Goal: Information Seeking & Learning: Learn about a topic

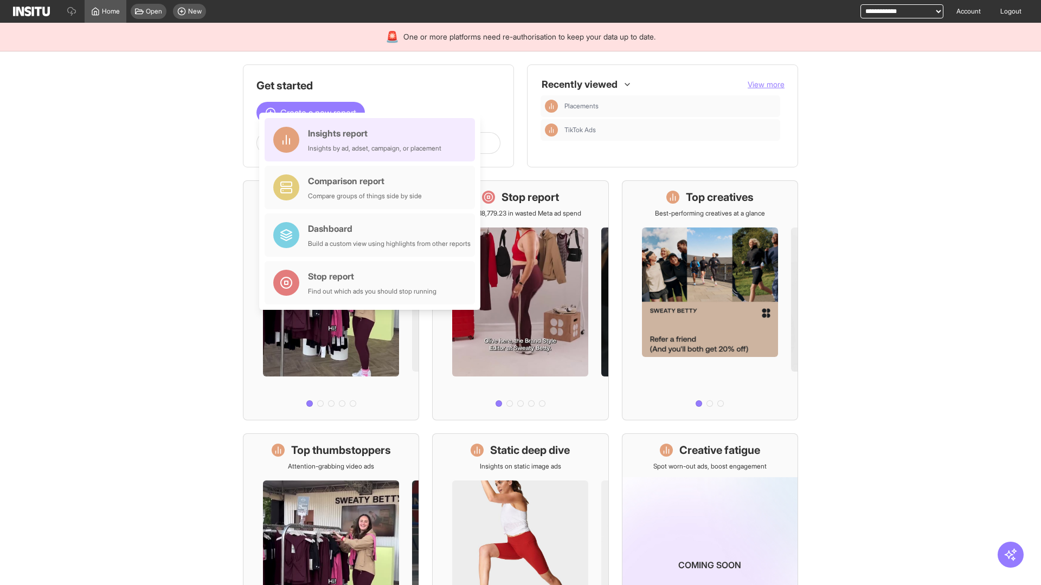
click at [372, 140] on div "Insights report Insights by ad, adset, campaign, or placement" at bounding box center [374, 140] width 133 height 26
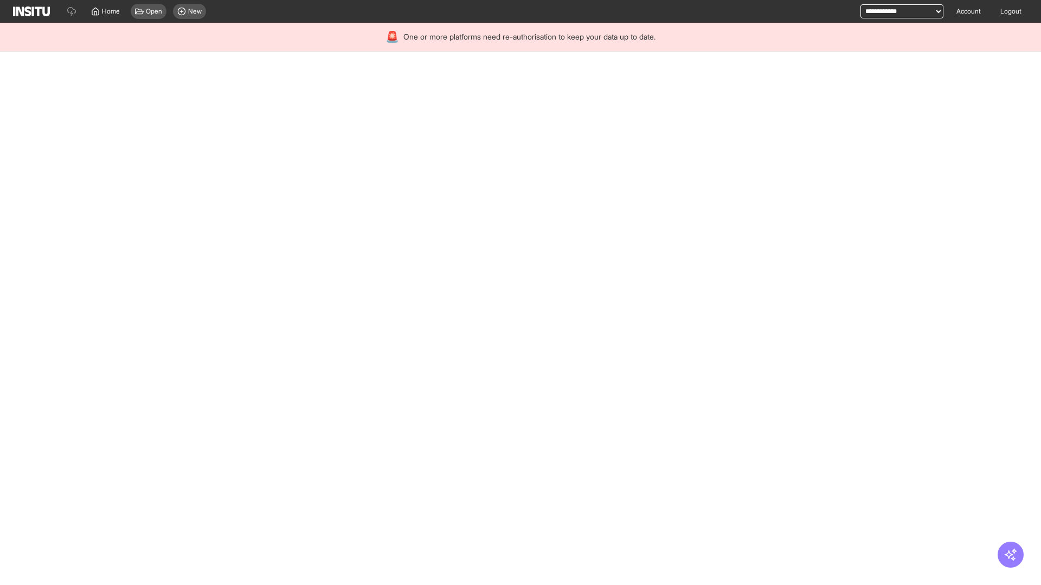
select select "**"
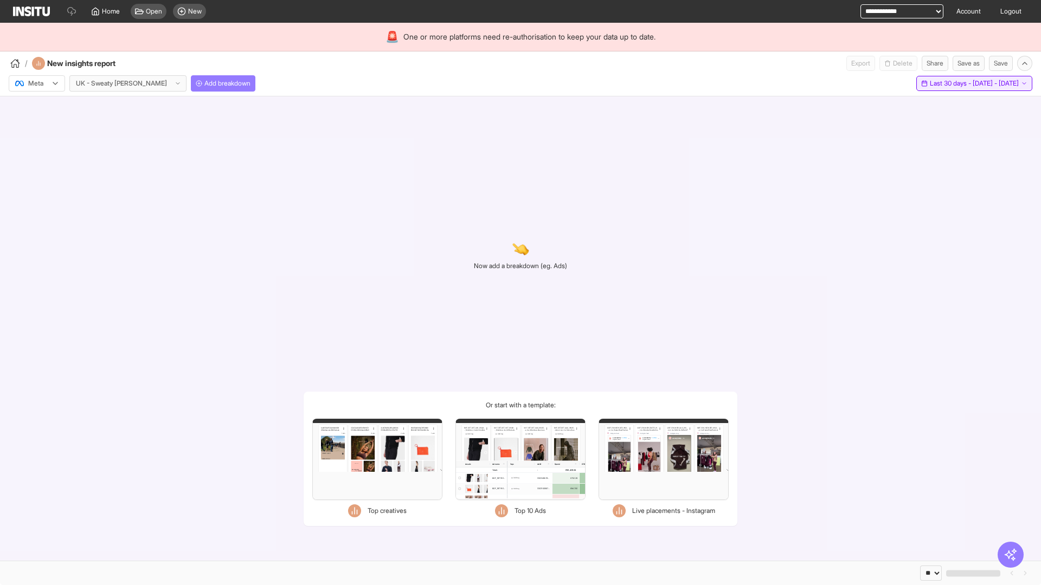
click at [952, 83] on span "Last 30 days - [DATE] - [DATE]" at bounding box center [974, 83] width 89 height 9
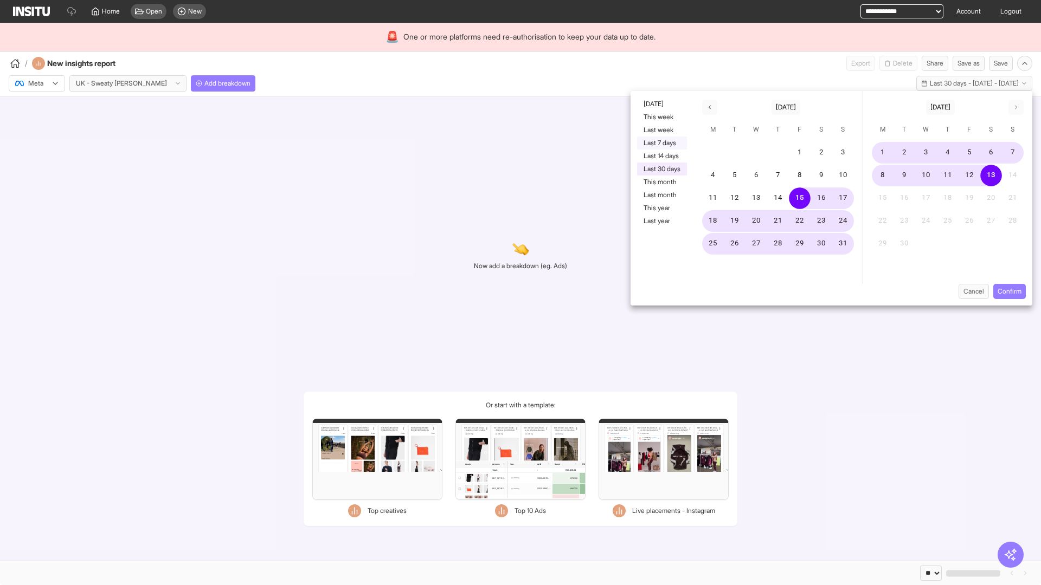
click at [661, 143] on button "Last 7 days" at bounding box center [662, 143] width 50 height 13
